Goal: Task Accomplishment & Management: Manage account settings

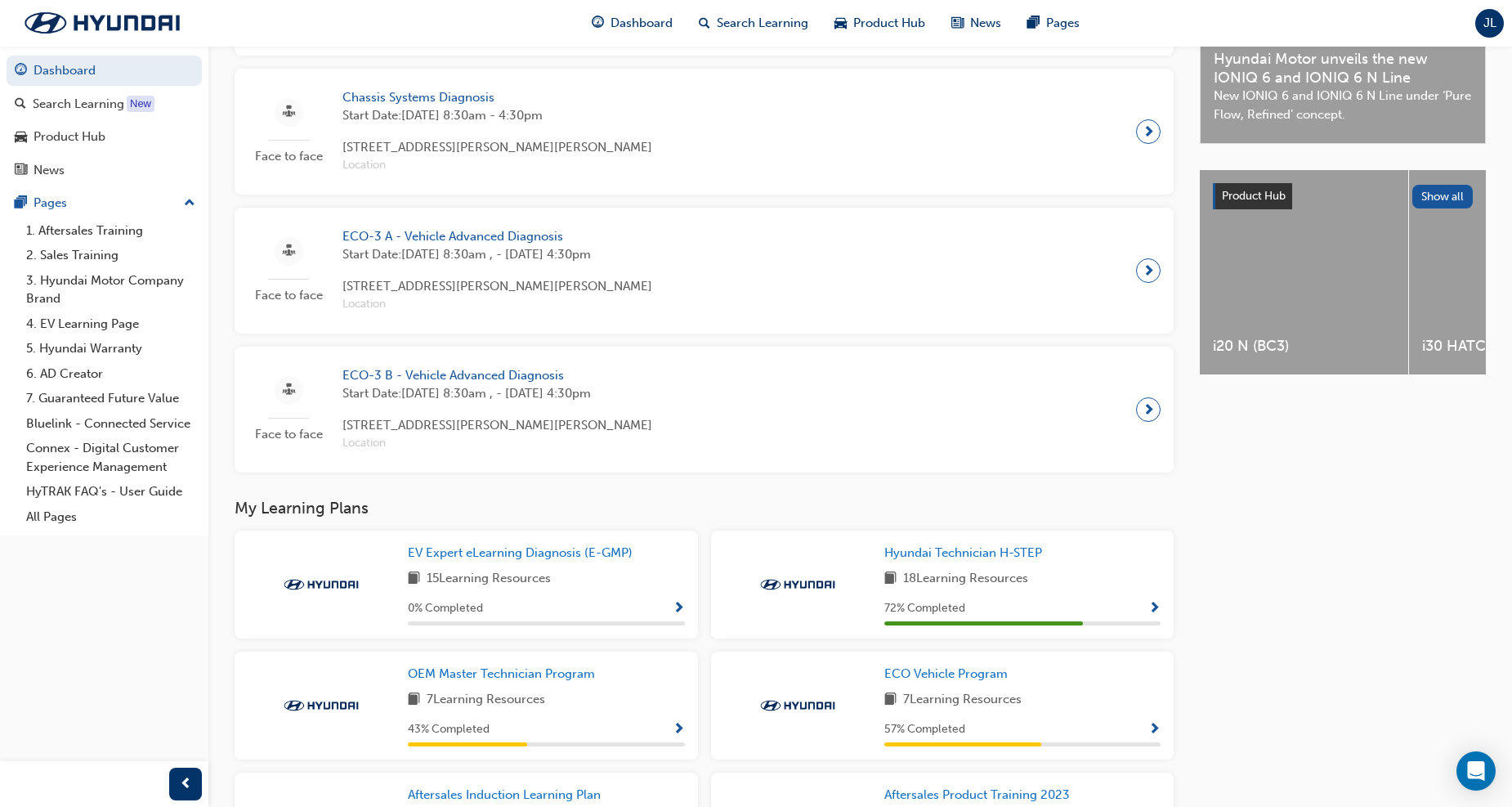
scroll to position [253, 0]
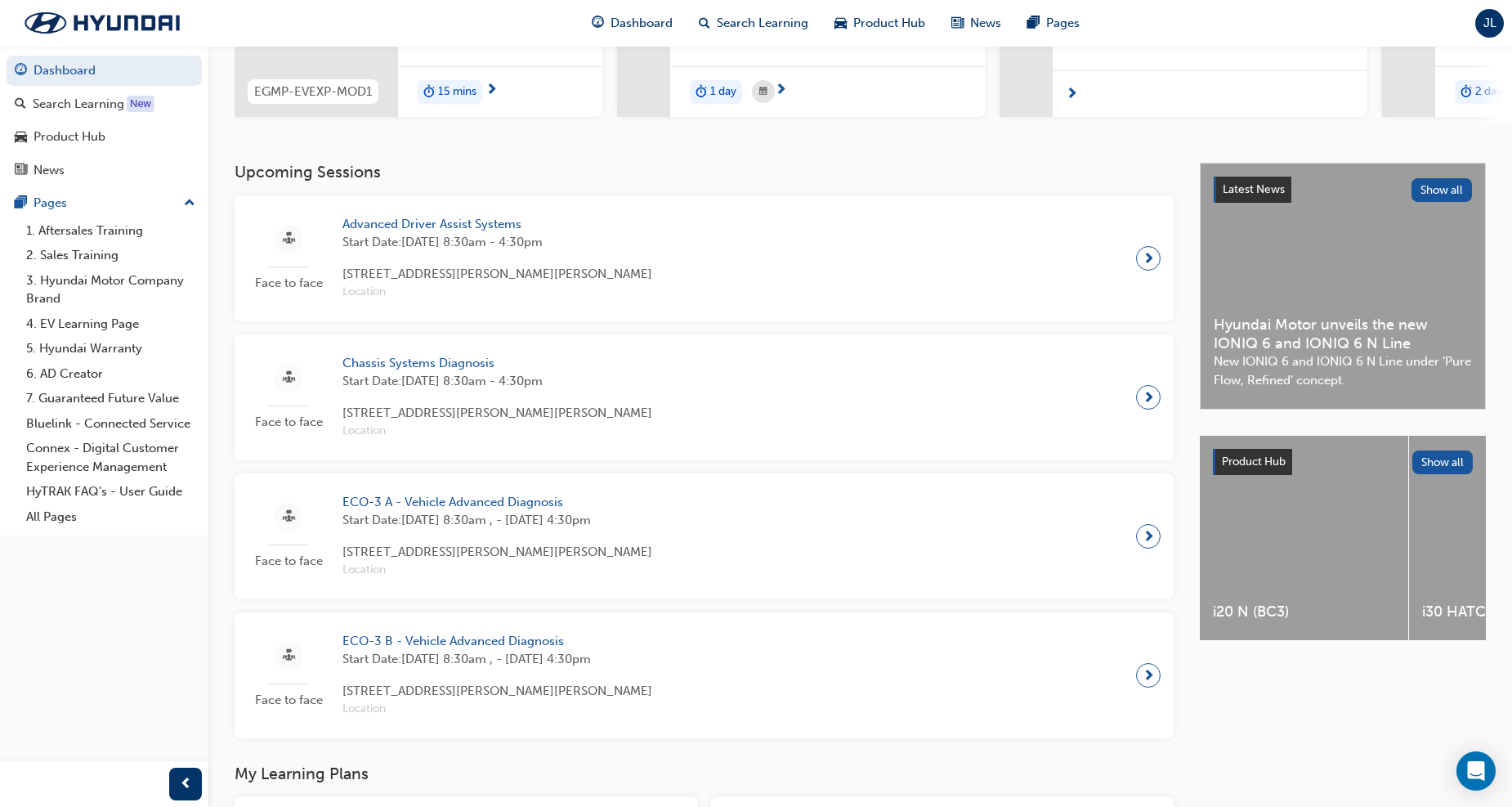
click at [1499, 31] on div "JL" at bounding box center [1489, 23] width 29 height 29
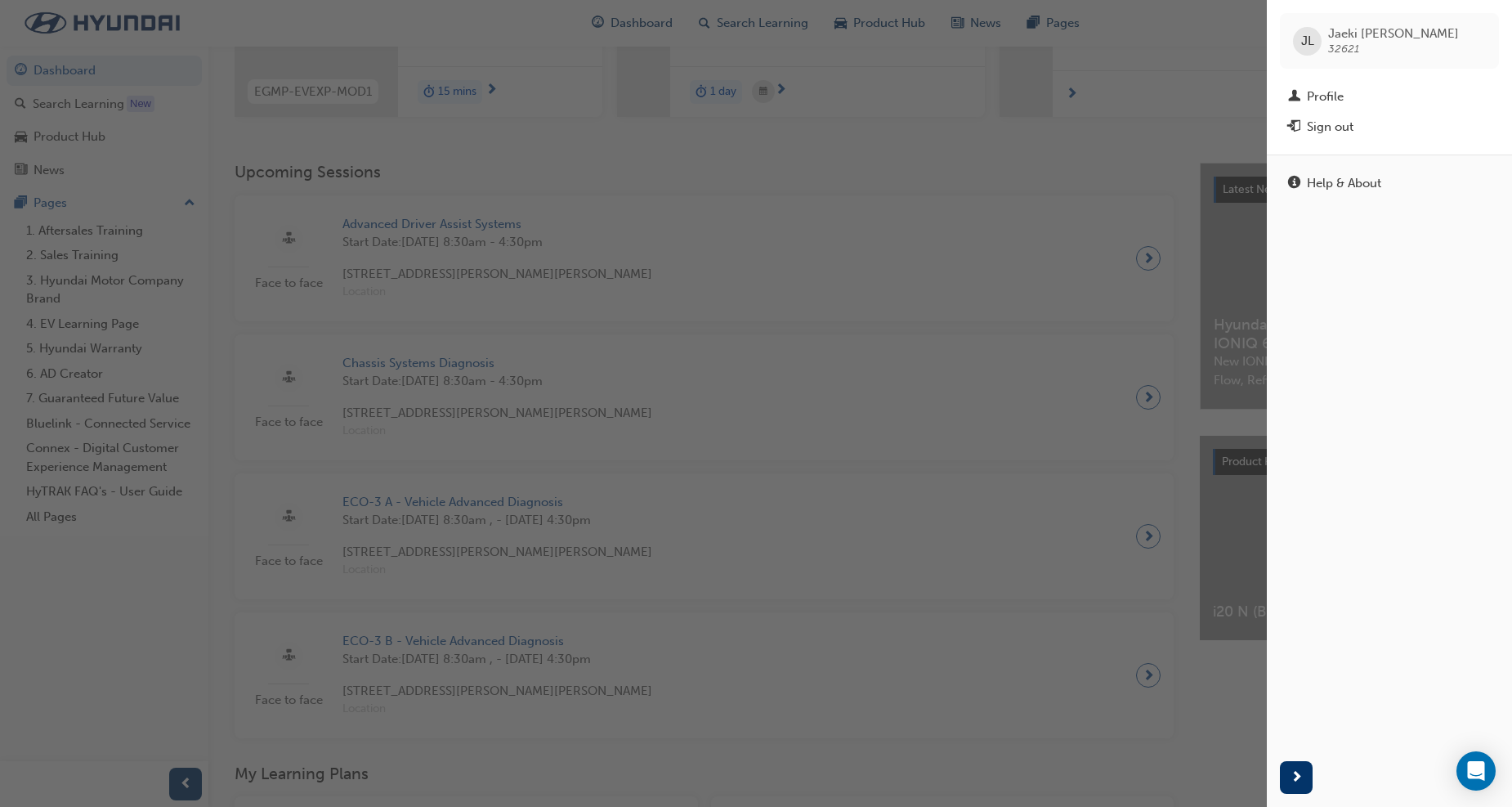
click at [982, 390] on div "button" at bounding box center [633, 403] width 1267 height 807
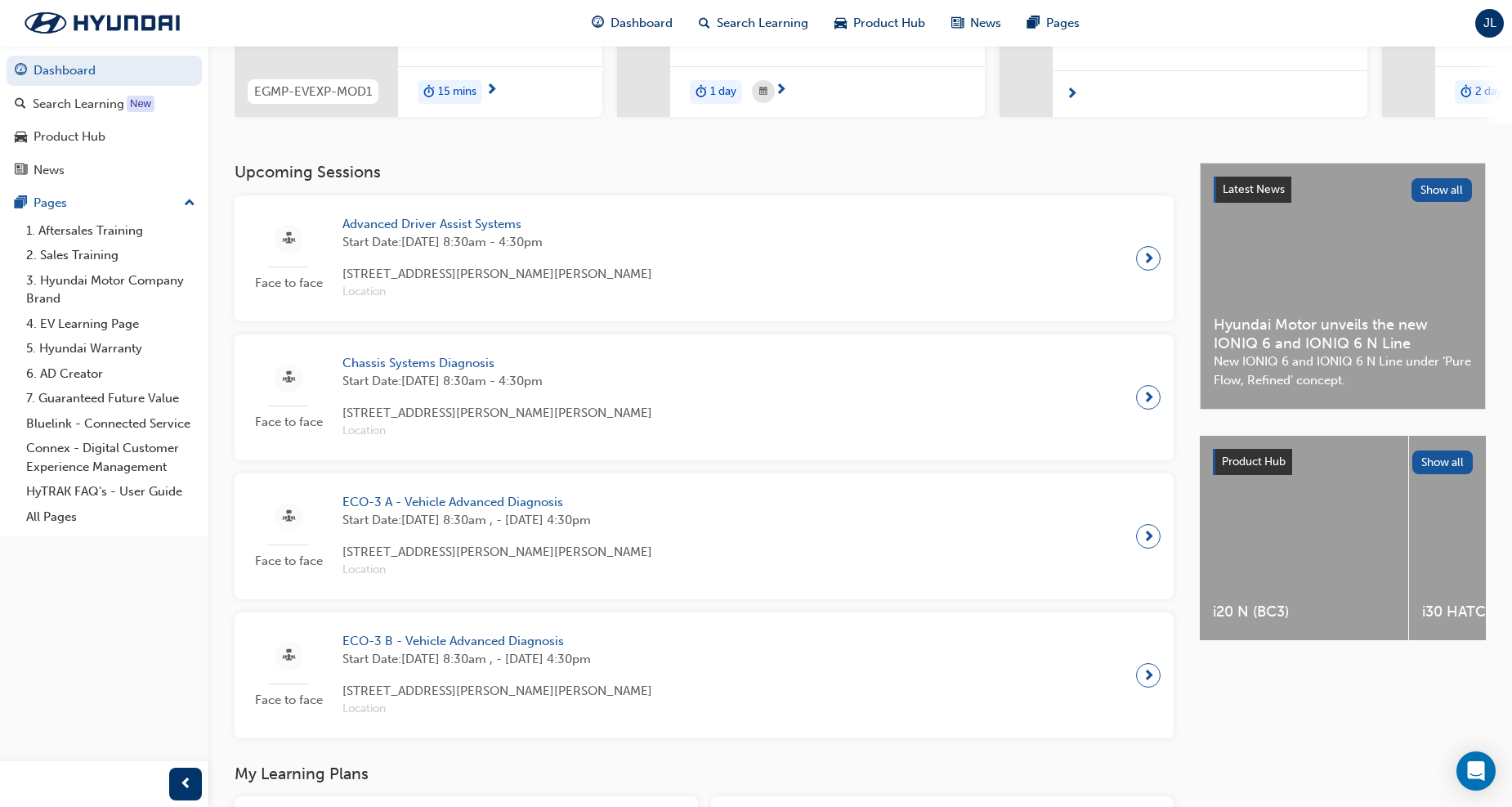
click at [1489, 27] on span "JL" at bounding box center [1489, 23] width 14 height 19
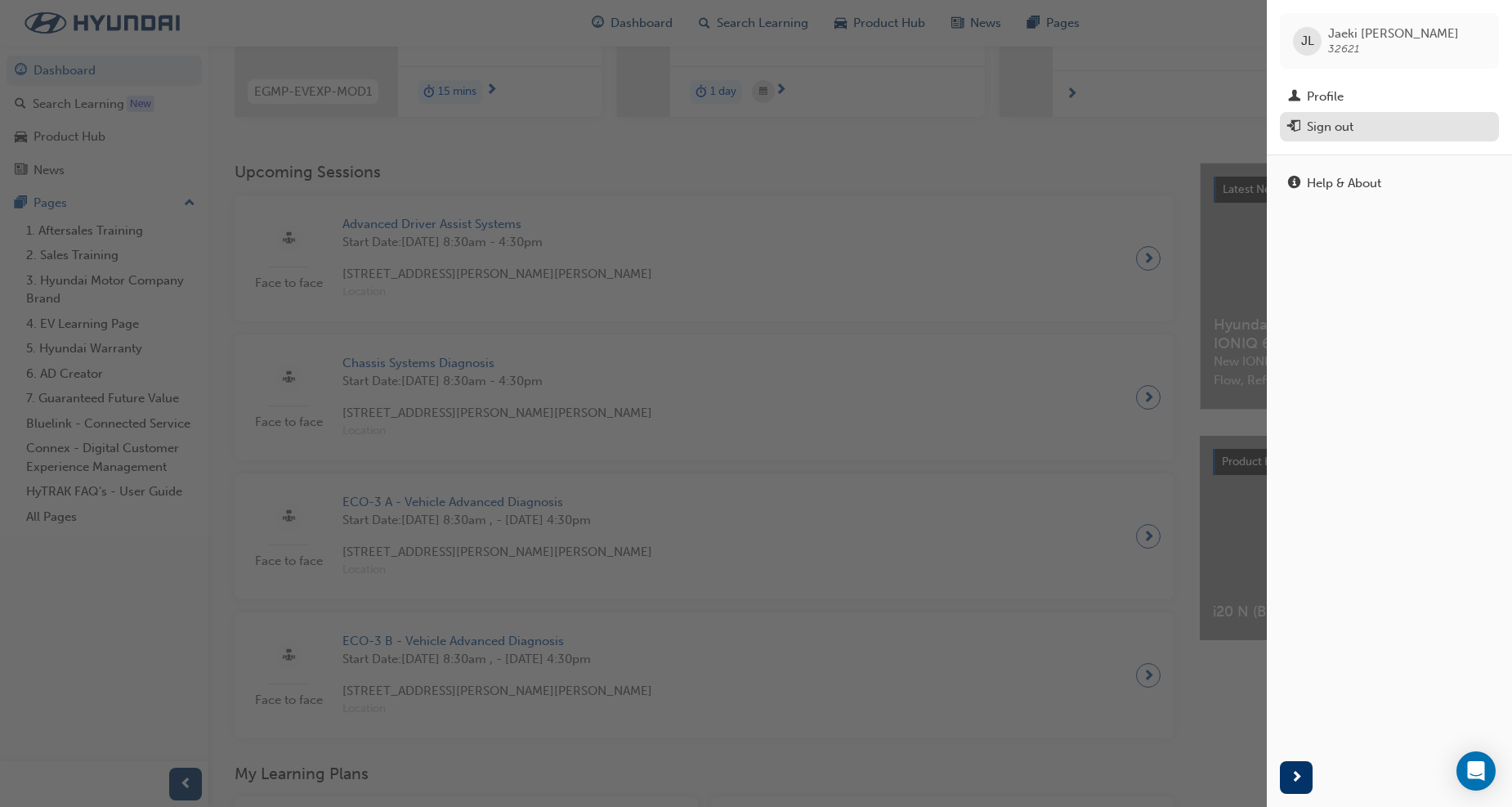
click at [1373, 124] on div "Sign out" at bounding box center [1388, 127] width 203 height 21
